Goal: Task Accomplishment & Management: Use online tool/utility

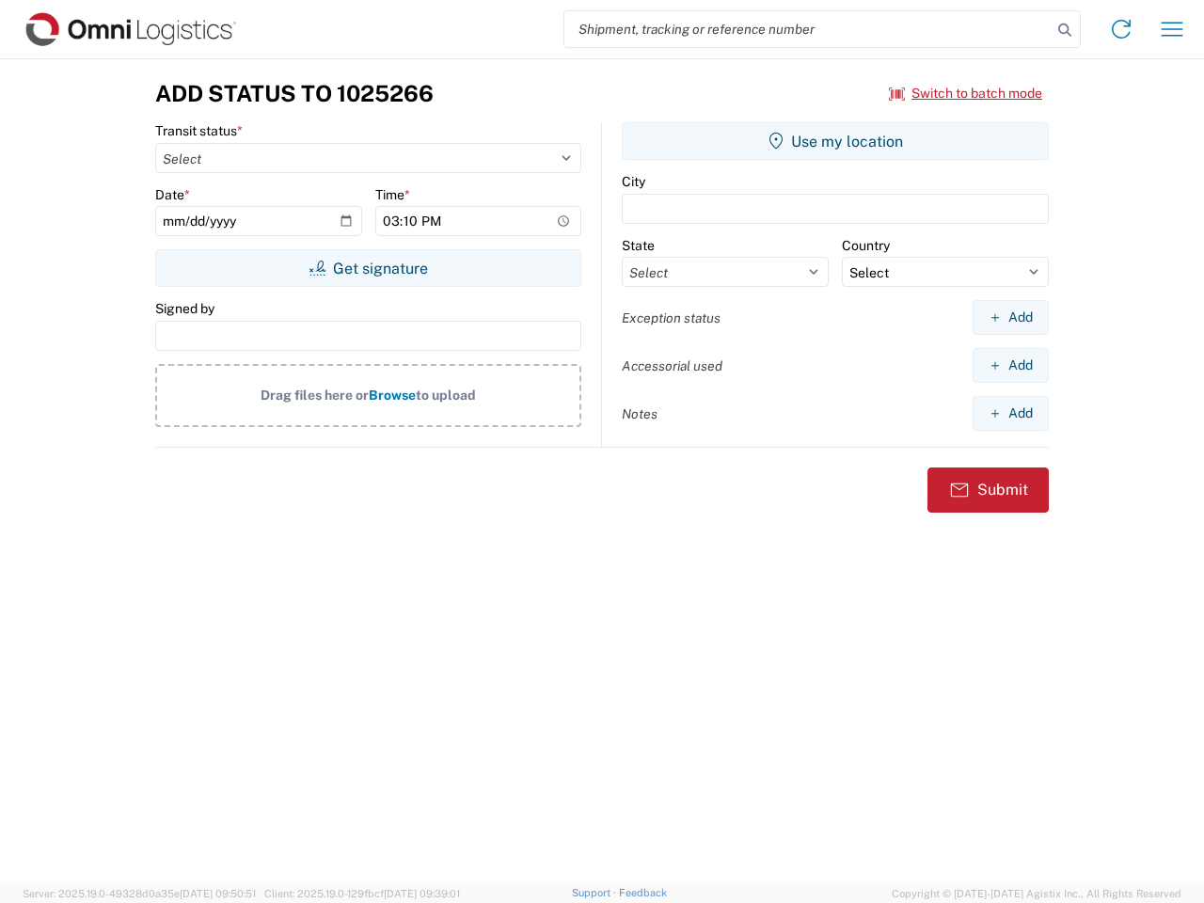
click at [808, 29] on input "search" at bounding box center [807, 29] width 487 height 36
click at [1065, 30] on icon at bounding box center [1065, 30] width 26 height 26
click at [1121, 29] on icon at bounding box center [1121, 29] width 30 height 30
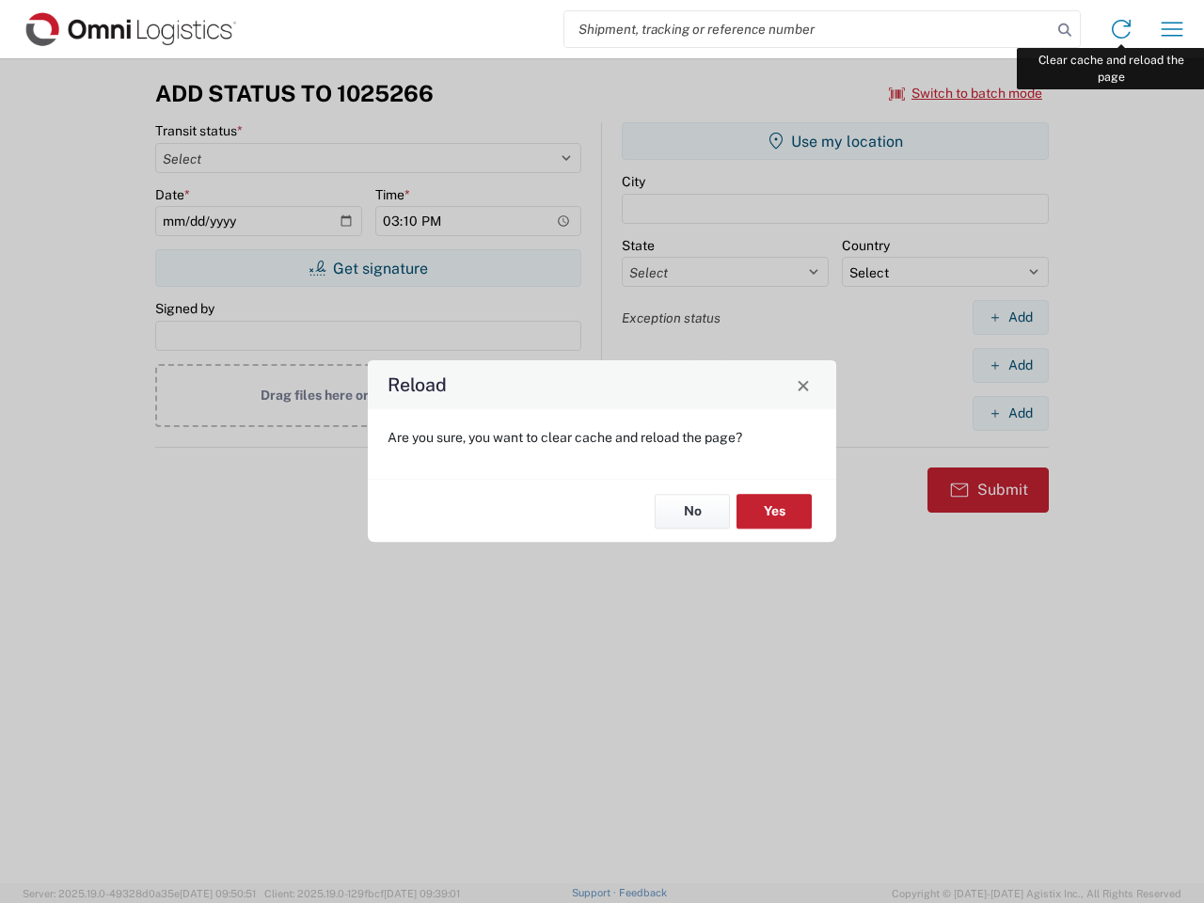
click at [1172, 29] on div "Reload Are you sure, you want to clear cache and reload the page? No Yes" at bounding box center [602, 451] width 1204 height 903
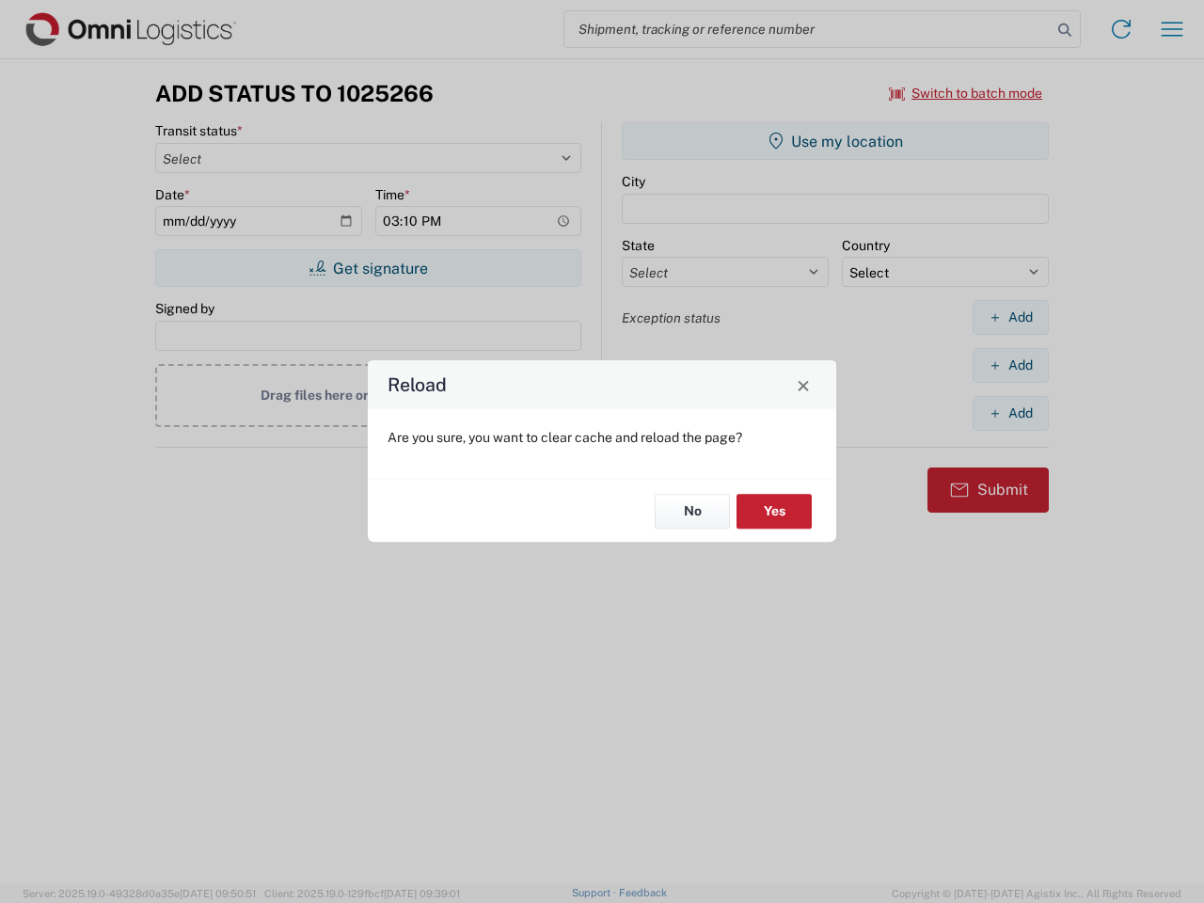
click at [966, 93] on div "Reload Are you sure, you want to clear cache and reload the page? No Yes" at bounding box center [602, 451] width 1204 height 903
click at [368, 268] on div "Reload Are you sure, you want to clear cache and reload the page? No Yes" at bounding box center [602, 451] width 1204 height 903
click at [835, 141] on div "Reload Are you sure, you want to clear cache and reload the page? No Yes" at bounding box center [602, 451] width 1204 height 903
click at [1010, 317] on div "Reload Are you sure, you want to clear cache and reload the page? No Yes" at bounding box center [602, 451] width 1204 height 903
click at [1010, 365] on div "Reload Are you sure, you want to clear cache and reload the page? No Yes" at bounding box center [602, 451] width 1204 height 903
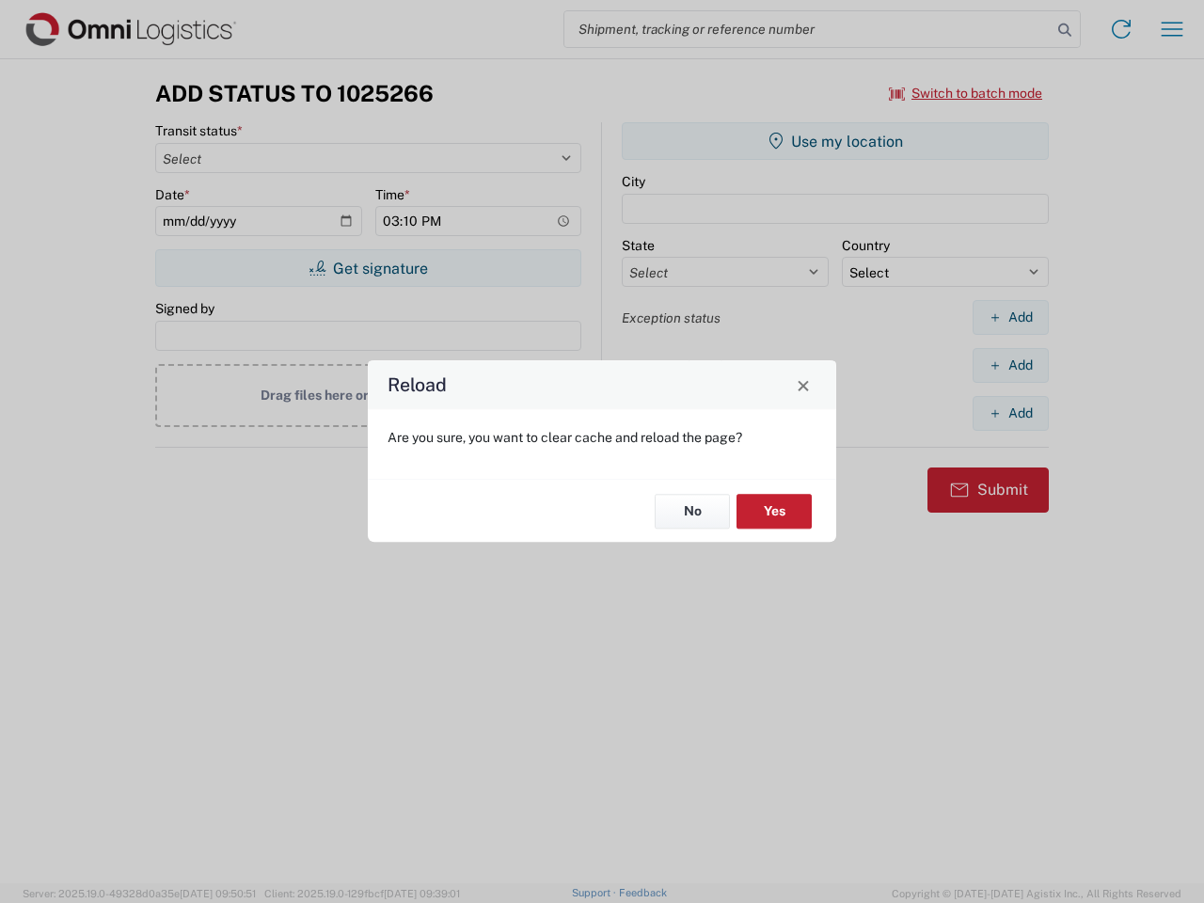
click at [1010, 413] on div "Reload Are you sure, you want to clear cache and reload the page? No Yes" at bounding box center [602, 451] width 1204 height 903
